Goal: Transaction & Acquisition: Purchase product/service

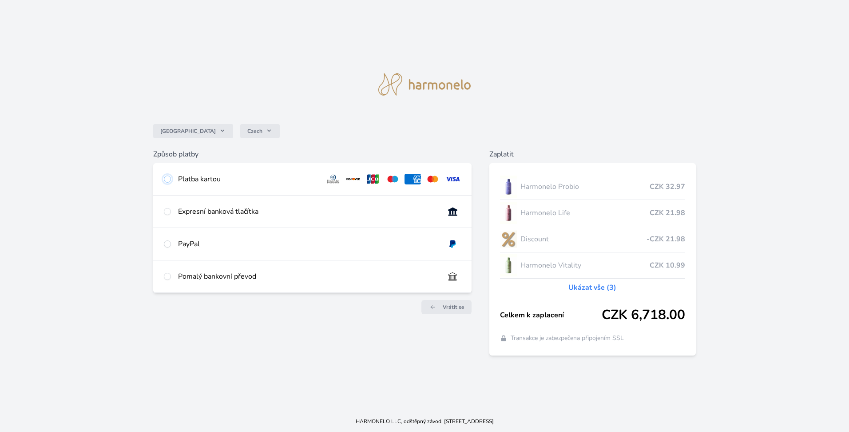
click at [169, 178] on input "radio" at bounding box center [167, 178] width 7 height 7
radio input "true"
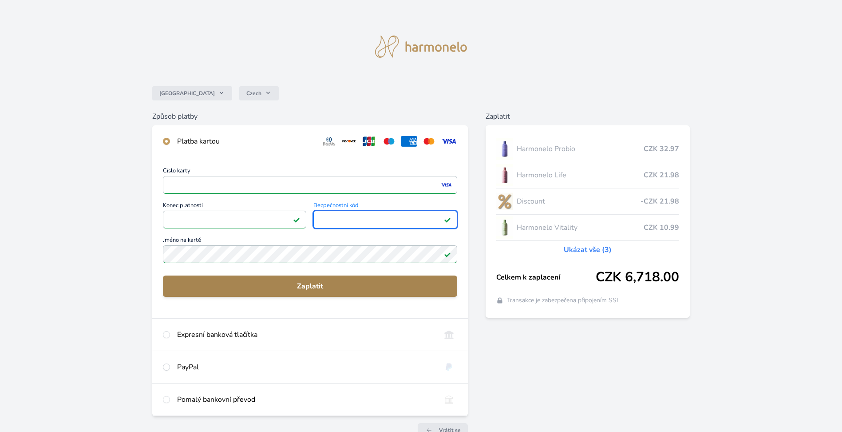
click at [320, 285] on span "Zaplatit" at bounding box center [310, 286] width 280 height 11
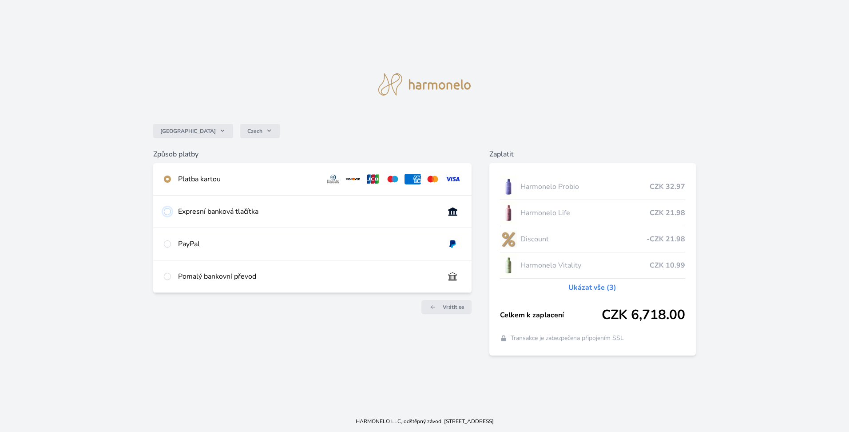
click at [171, 211] on input "radio" at bounding box center [167, 211] width 7 height 7
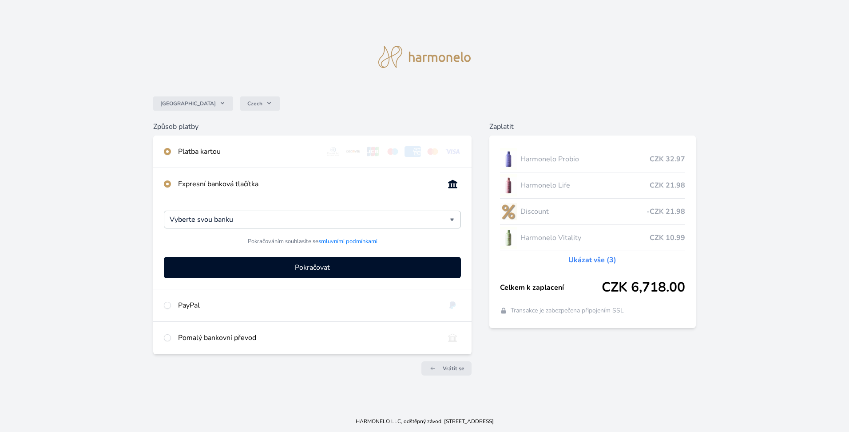
click at [164, 149] on div at bounding box center [167, 151] width 7 height 11
radio input "false"
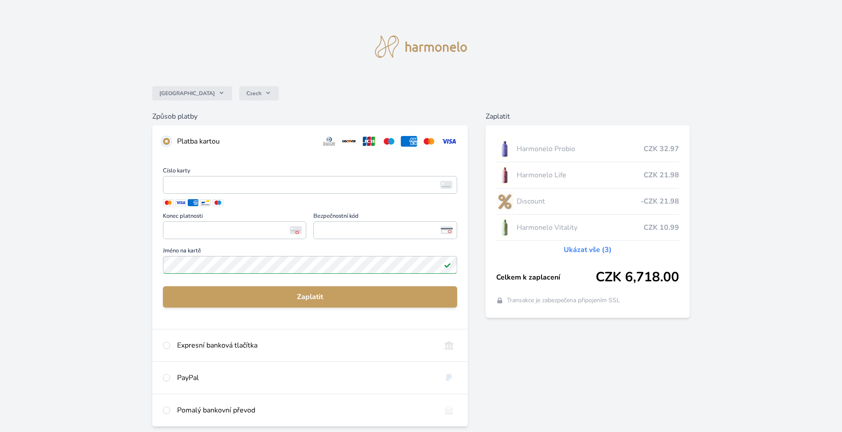
click at [167, 140] on input "radio" at bounding box center [166, 141] width 7 height 7
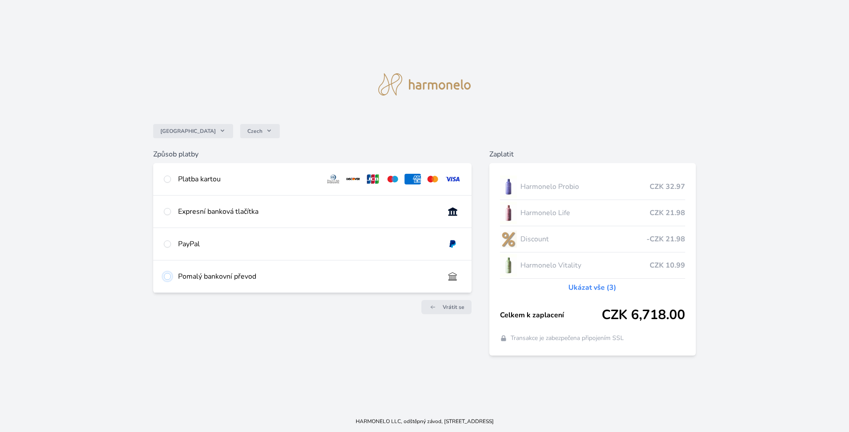
click at [168, 277] on input "radio" at bounding box center [167, 276] width 7 height 7
radio input "true"
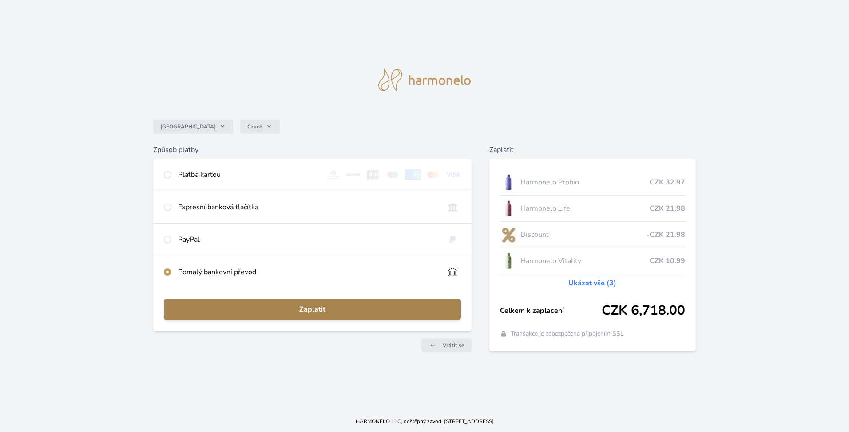
click at [312, 311] on span "Zaplatit" at bounding box center [312, 309] width 283 height 11
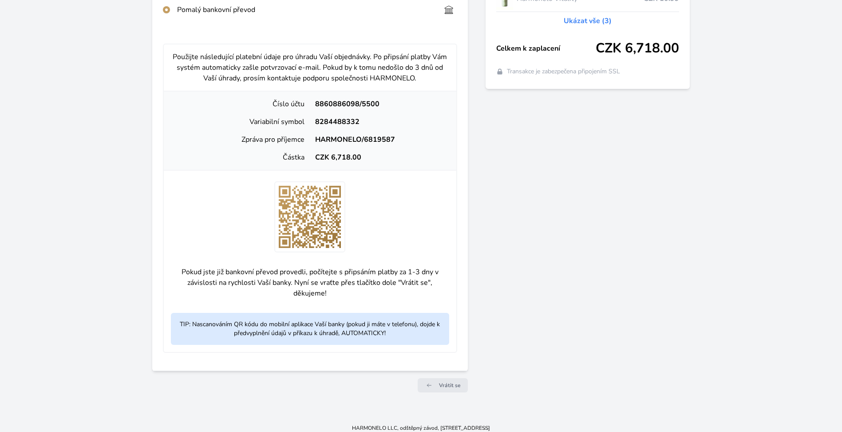
scroll to position [235, 0]
